Goal: Complete application form

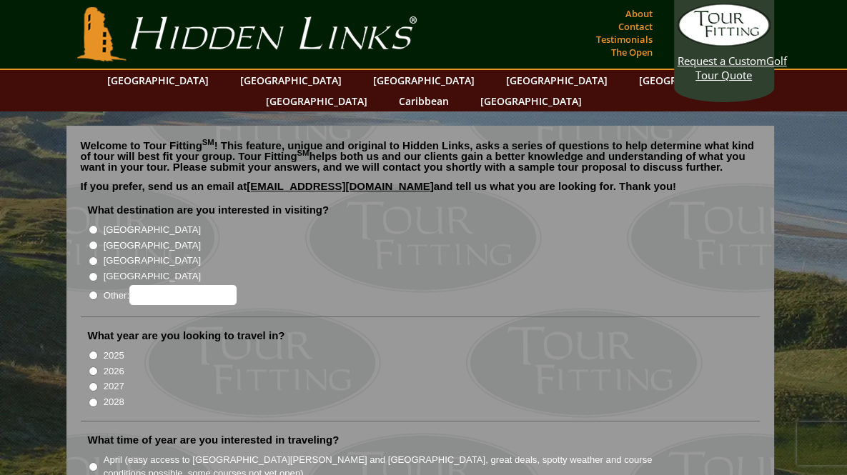
click at [92, 367] on input "2026" at bounding box center [93, 371] width 9 height 9
radio input "true"
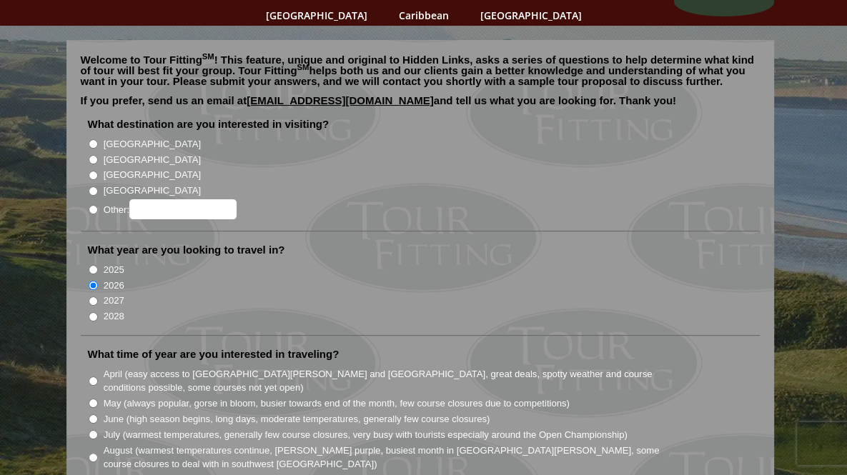
scroll to position [214, 0]
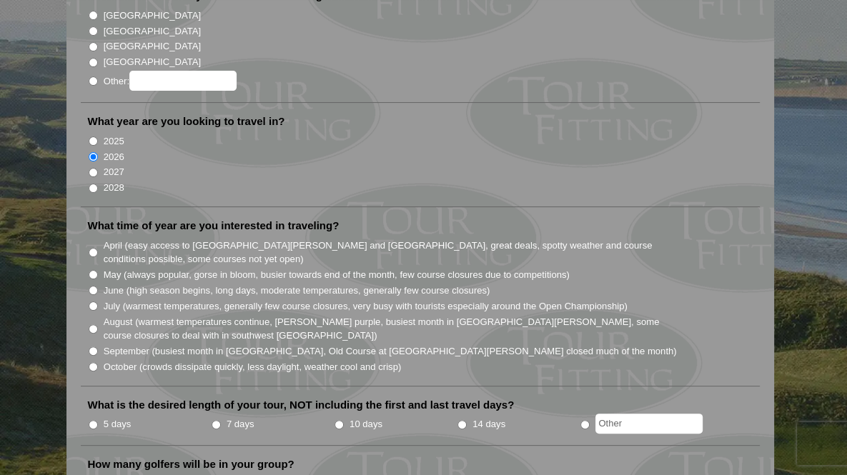
click at [90, 325] on input "August (warmest temperatures continue, [PERSON_NAME] purple, busiest month in […" at bounding box center [93, 329] width 9 height 9
radio input "true"
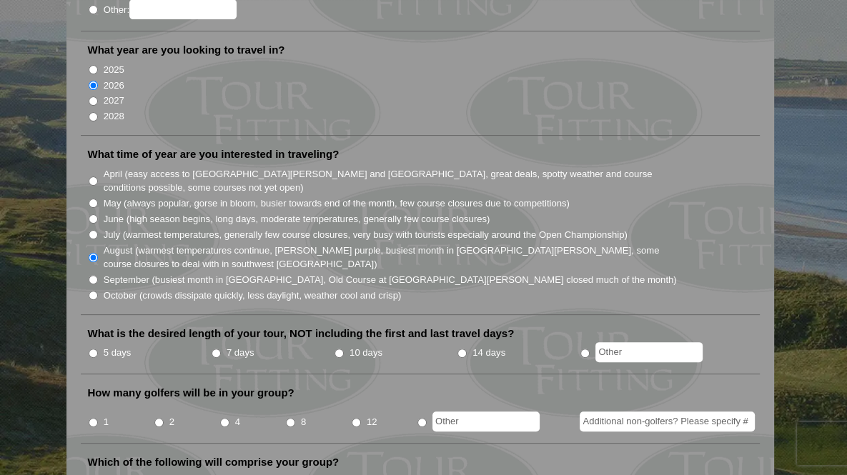
scroll to position [357, 0]
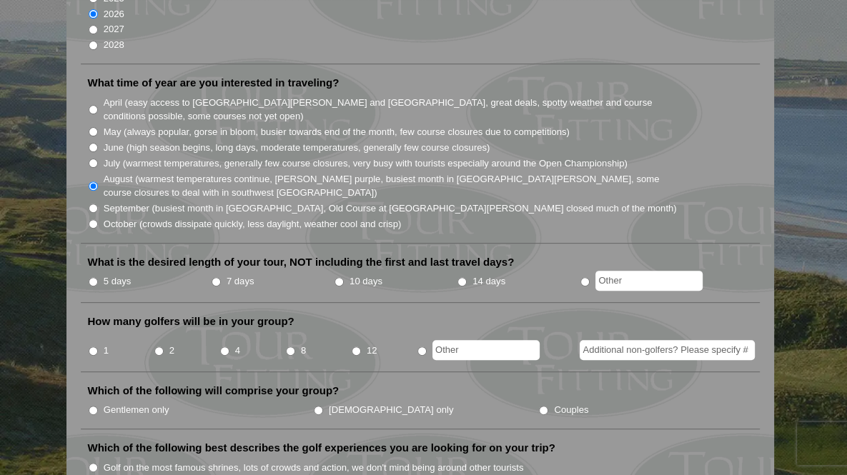
click at [92, 277] on input "5 days" at bounding box center [93, 281] width 9 height 9
radio input "true"
click at [94, 406] on input "Gentlemen only" at bounding box center [93, 410] width 9 height 9
radio input "true"
click at [223, 347] on input "4" at bounding box center [224, 351] width 9 height 9
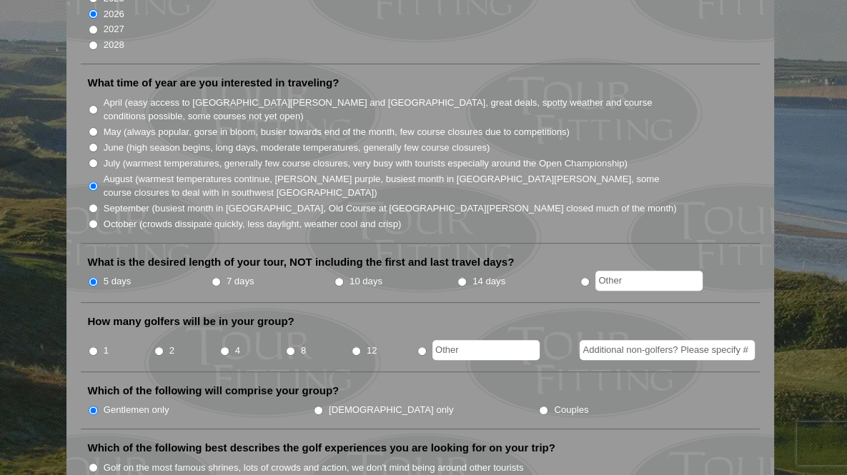
radio input "true"
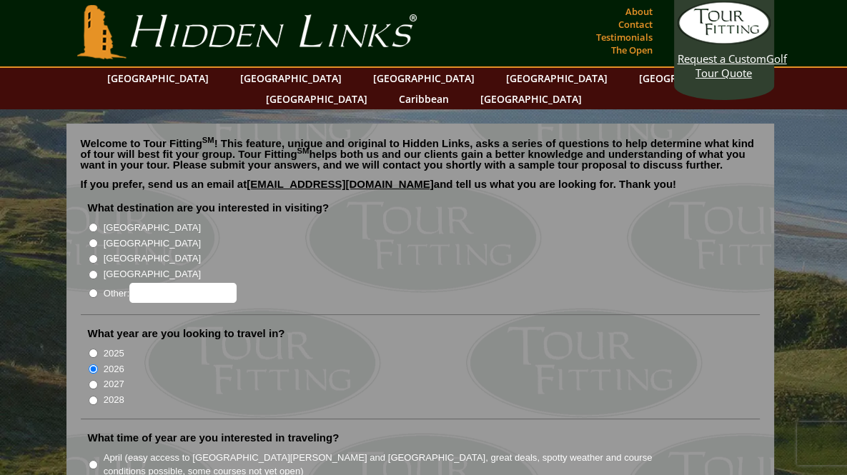
scroll to position [0, 0]
